Goal: Obtain resource: Download file/media

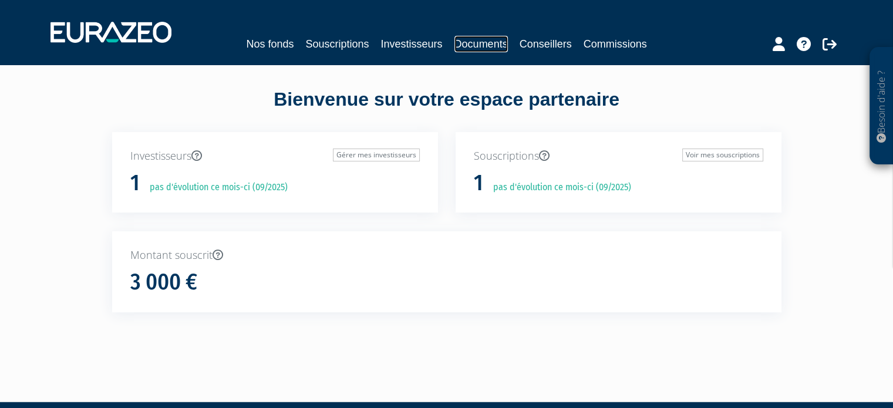
drag, startPoint x: 491, startPoint y: 37, endPoint x: 491, endPoint y: 51, distance: 14.1
click at [491, 38] on link "Documents" at bounding box center [480, 44] width 53 height 16
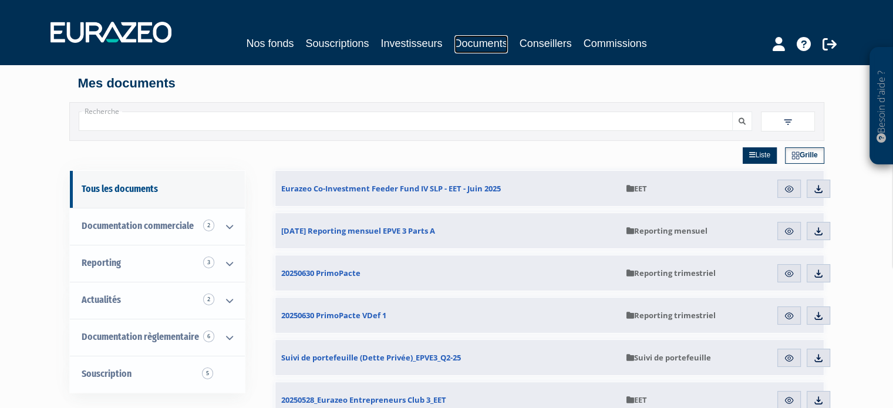
click at [467, 46] on link "Documents" at bounding box center [480, 44] width 53 height 18
click at [282, 49] on link "Nos fonds" at bounding box center [270, 43] width 48 height 16
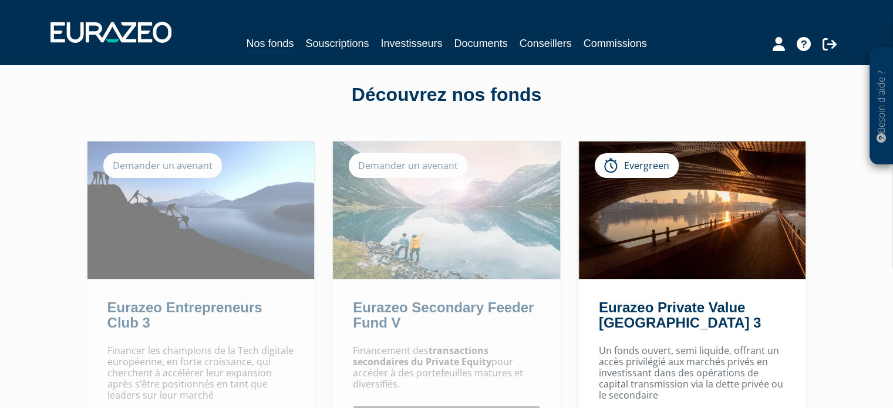
scroll to position [59, 0]
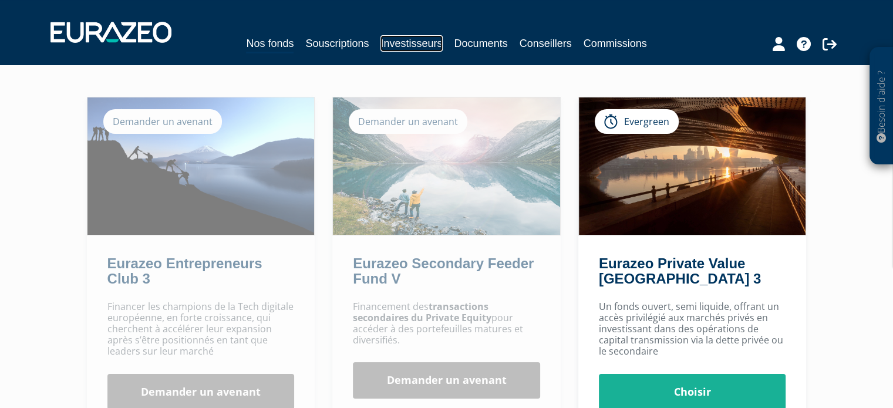
click at [418, 42] on link "Investisseurs" at bounding box center [411, 43] width 62 height 16
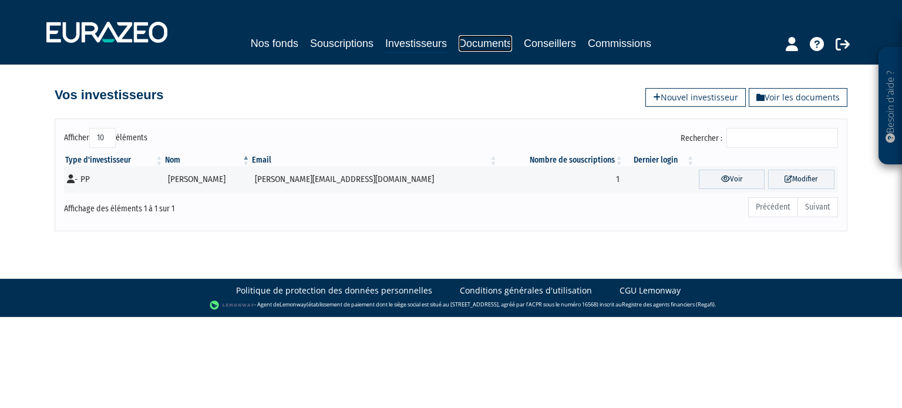
click at [504, 39] on link "Documents" at bounding box center [485, 43] width 53 height 16
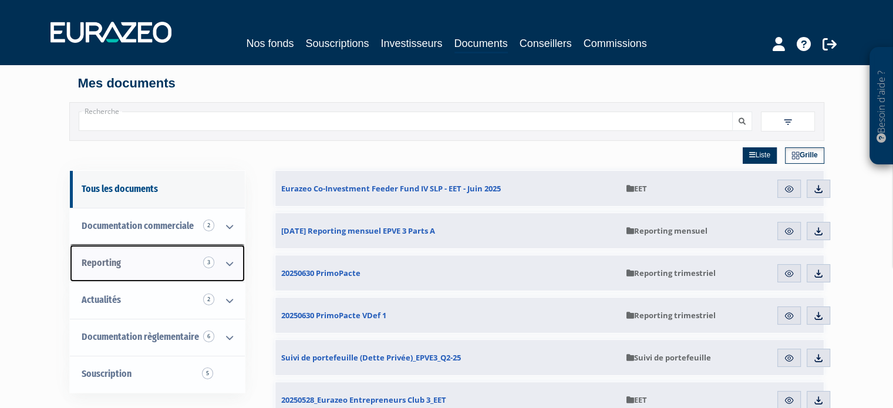
click at [227, 261] on icon at bounding box center [229, 263] width 31 height 36
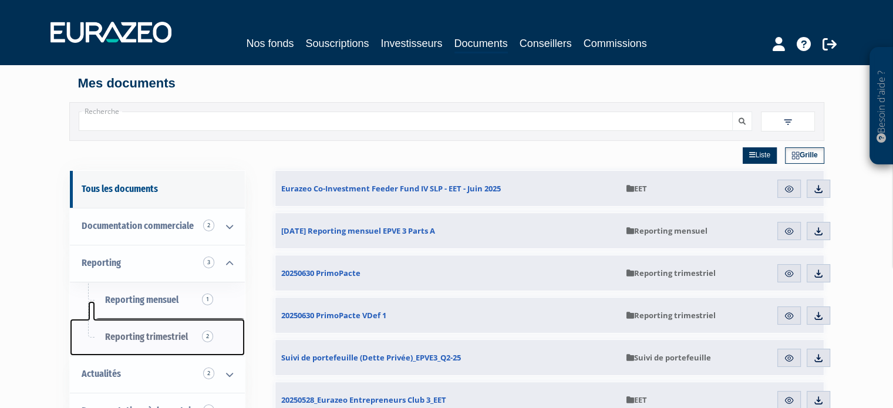
click at [153, 339] on span "Reporting trimestriel 2" at bounding box center [146, 336] width 83 height 11
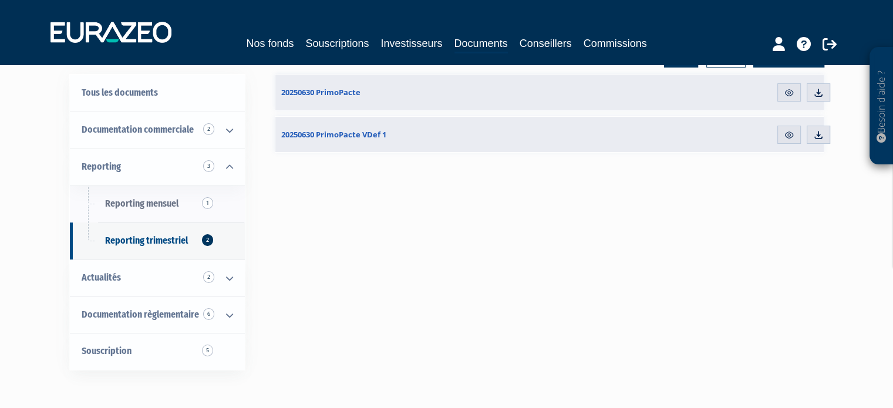
scroll to position [176, 0]
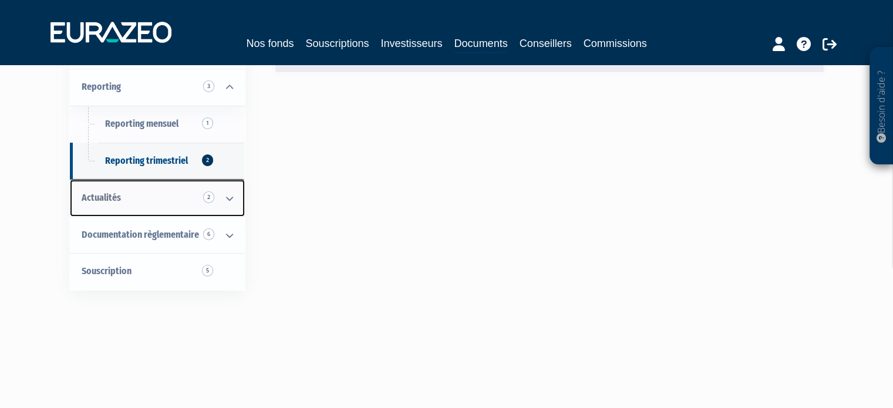
click at [121, 196] on link "Actualités 2" at bounding box center [157, 198] width 175 height 37
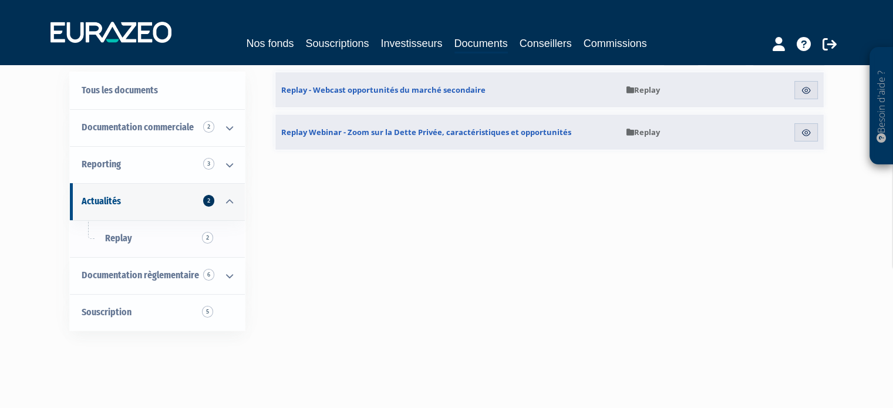
scroll to position [117, 0]
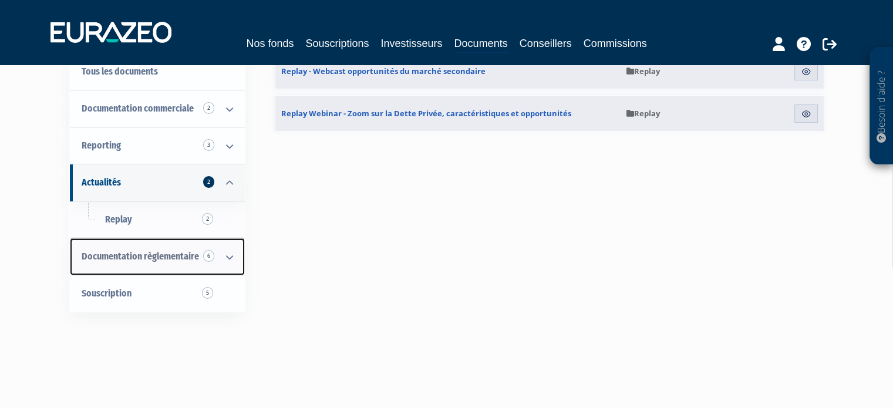
click at [180, 259] on span "Documentation règlementaire 6" at bounding box center [140, 256] width 117 height 11
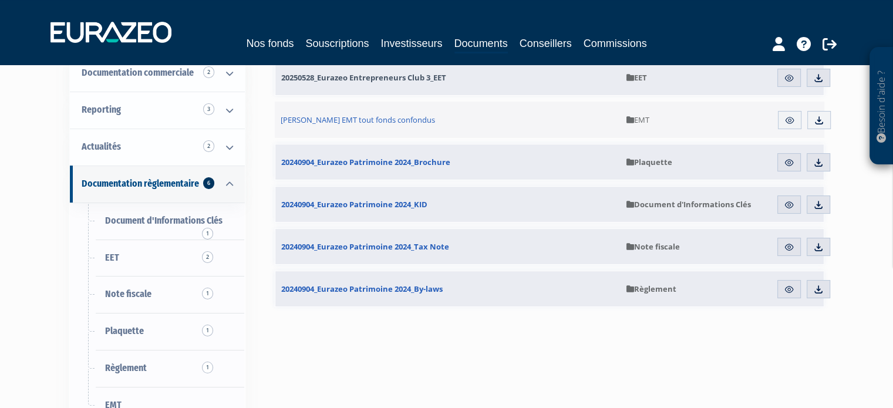
scroll to position [176, 0]
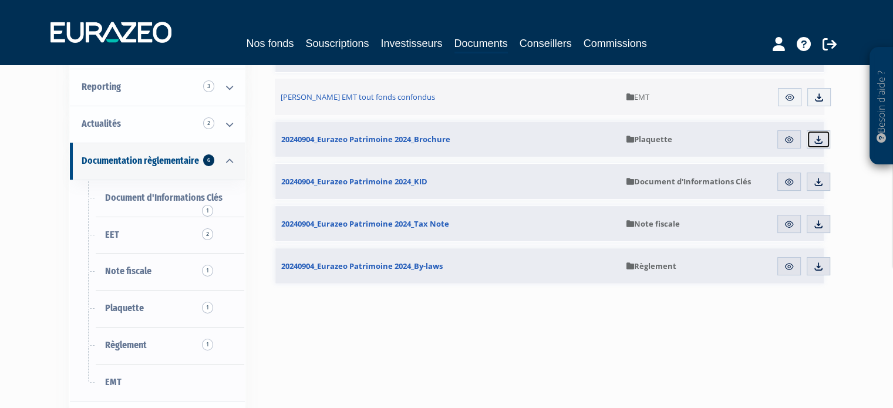
click at [817, 143] on img at bounding box center [818, 139] width 11 height 11
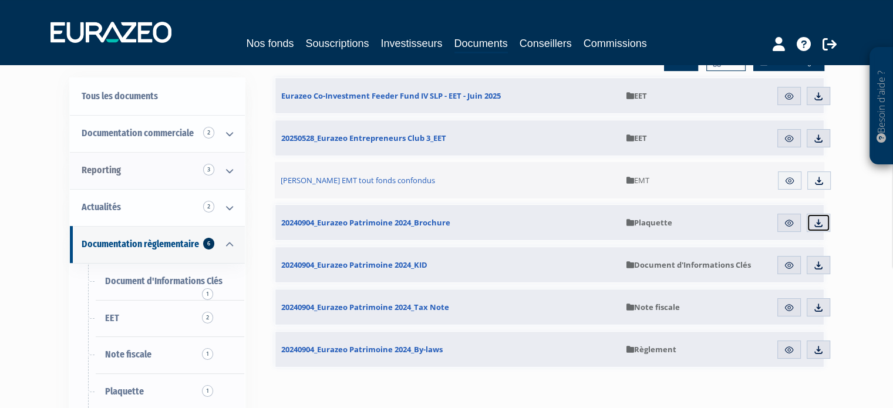
scroll to position [0, 0]
